Goal: Information Seeking & Learning: Learn about a topic

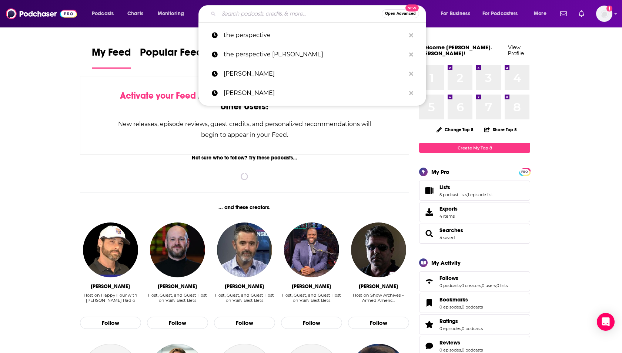
click at [252, 19] on input "Search podcasts, credits, & more..." at bounding box center [300, 14] width 163 height 12
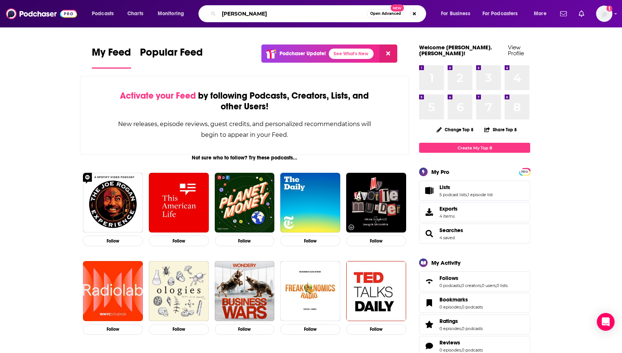
type input "[PERSON_NAME]"
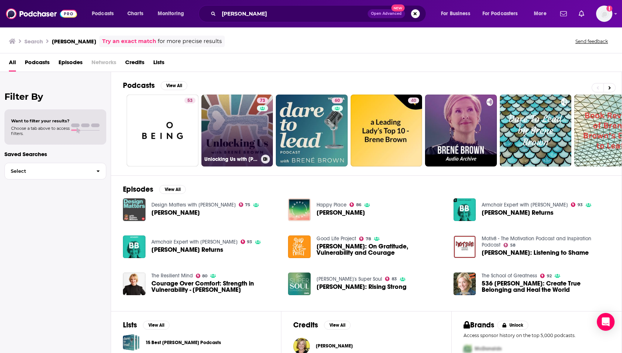
click at [226, 119] on link "73 Unlocking Us with [PERSON_NAME]" at bounding box center [237, 130] width 72 height 72
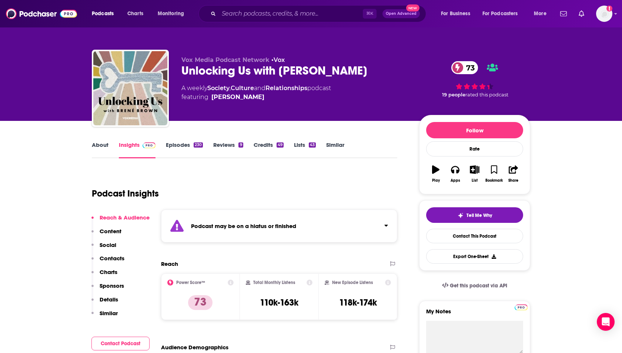
click at [177, 149] on link "Episodes 230" at bounding box center [184, 149] width 37 height 17
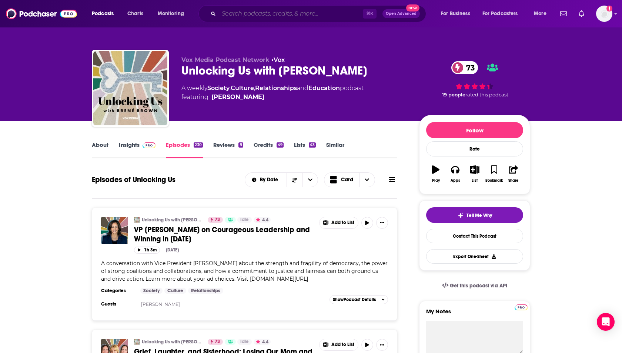
click at [268, 15] on input "Search podcasts, credits, & more..." at bounding box center [291, 14] width 144 height 12
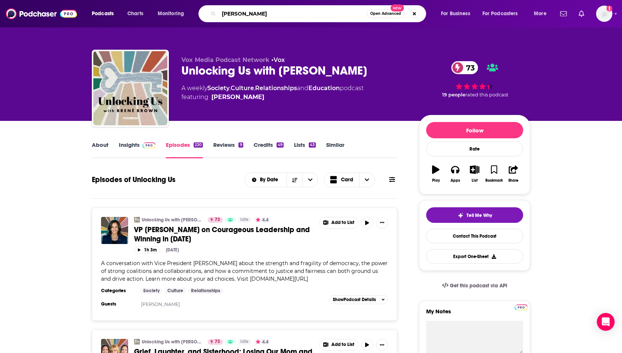
type input "[PERSON_NAME]"
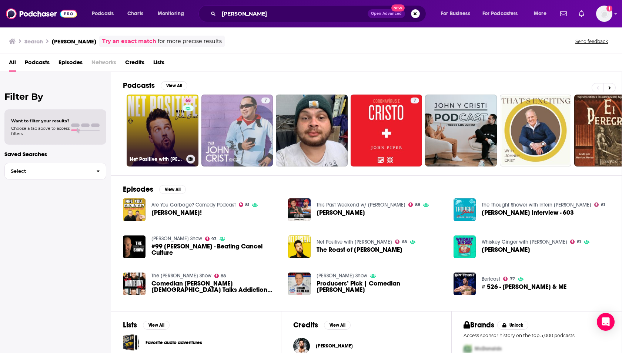
click at [153, 152] on link "68 Net Positive with [PERSON_NAME]" at bounding box center [163, 130] width 72 height 72
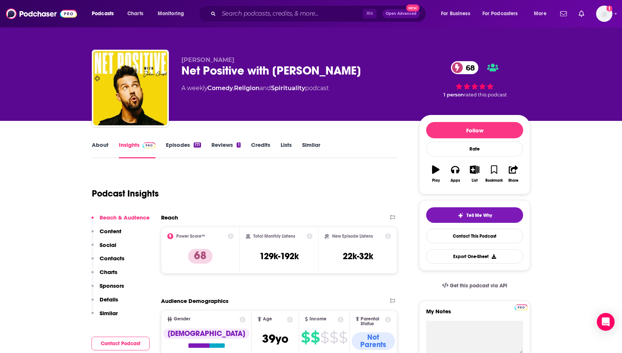
click at [112, 257] on p "Contacts" at bounding box center [112, 257] width 25 height 7
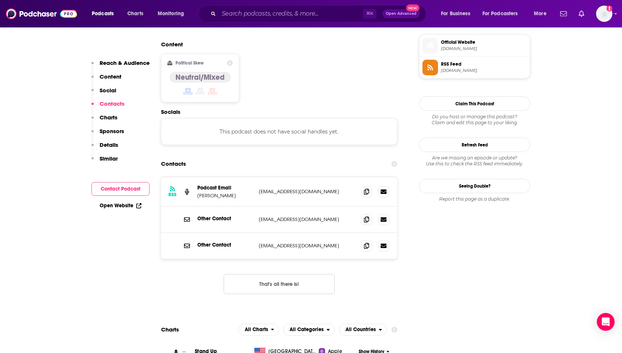
scroll to position [594, 0]
click at [364, 242] on icon at bounding box center [366, 245] width 5 height 6
click at [365, 188] on icon at bounding box center [366, 191] width 5 height 6
click at [602, 18] on img "Logged in as heidi.egloff" at bounding box center [604, 14] width 16 height 16
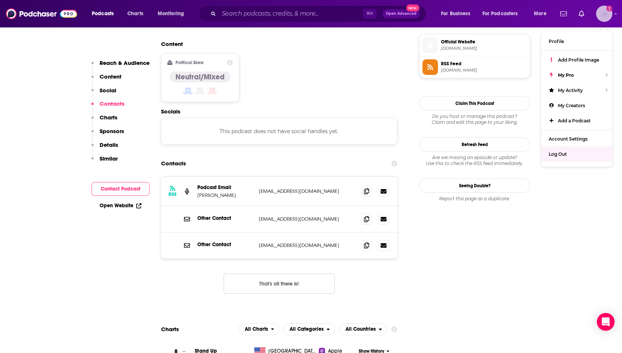
click at [561, 155] on span "Log Out" at bounding box center [558, 154] width 18 height 6
